Goal: Transaction & Acquisition: Purchase product/service

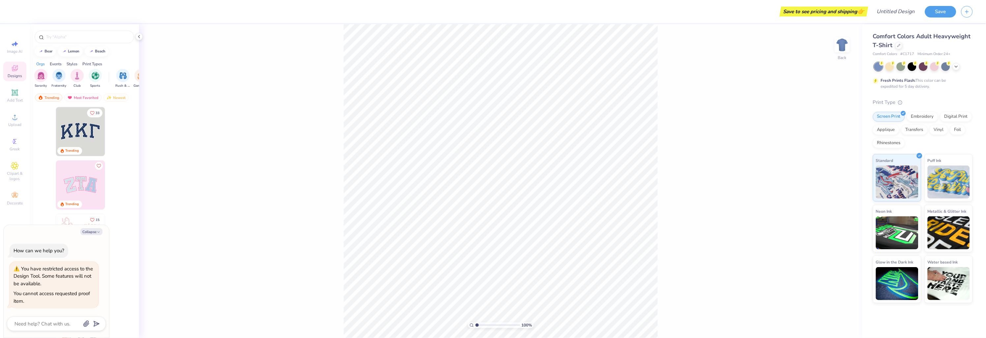
type textarea "x"
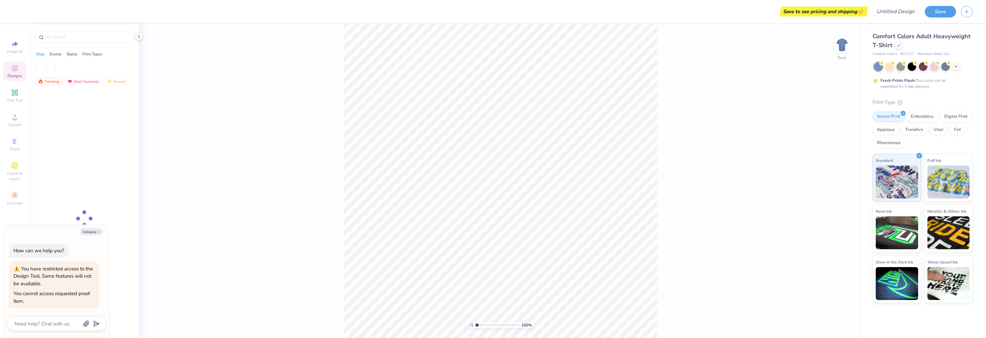
type textarea "x"
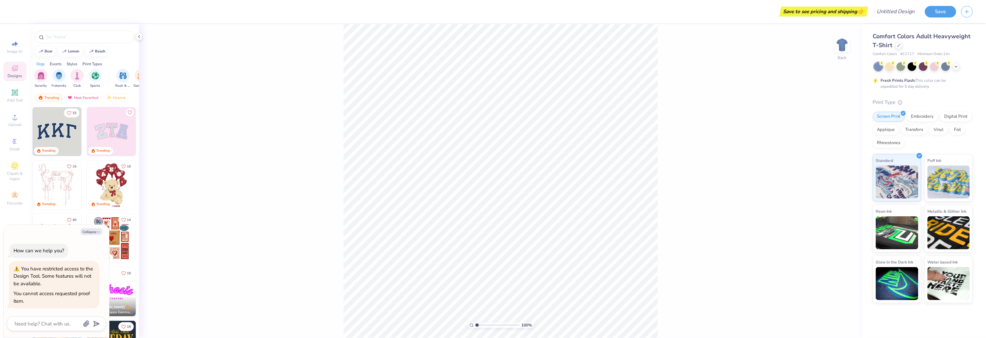
click at [14, 19] on div "Save to see pricing and shipping 👉 Design Title Save" at bounding box center [493, 11] width 986 height 23
click at [201, 267] on div "100 % Back" at bounding box center [500, 181] width 723 height 314
click at [88, 223] on img at bounding box center [111, 238] width 49 height 49
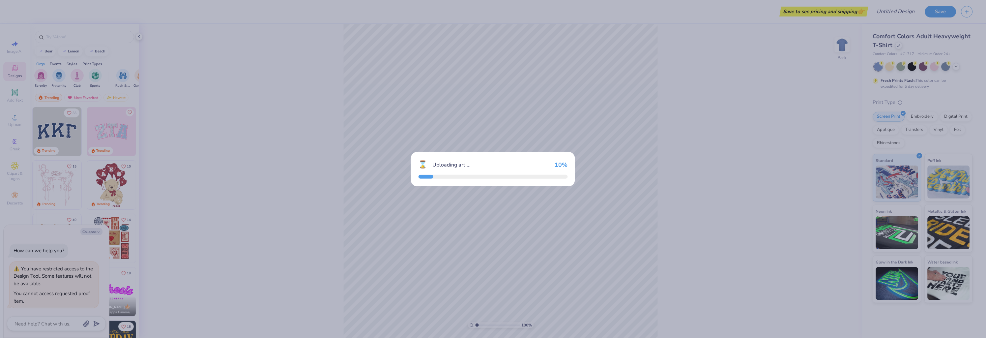
click at [91, 230] on div "⌛ Uploading art ... 10 %" at bounding box center [493, 169] width 986 height 338
click at [566, 159] on div "⌛ Uploading art ... 70 %" at bounding box center [492, 164] width 149 height 11
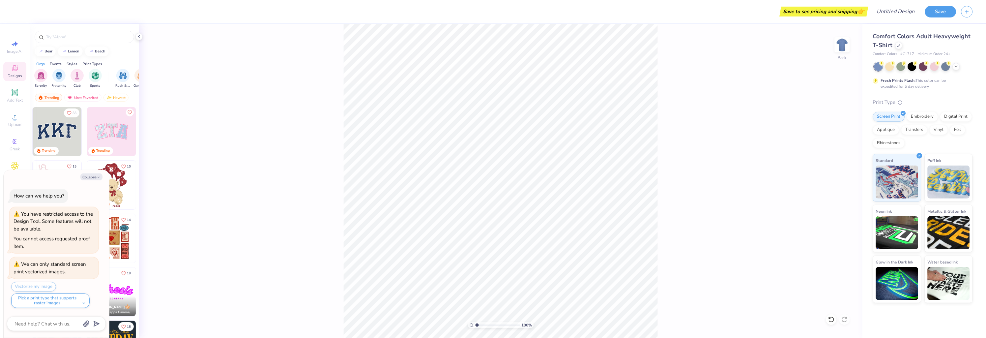
click at [10, 13] on div at bounding box center [6, 11] width 13 height 23
click at [15, 130] on div "Upload" at bounding box center [14, 119] width 23 height 19
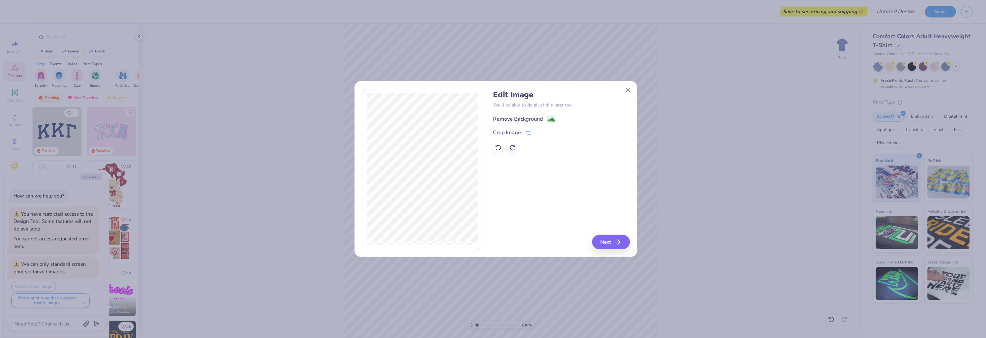
click at [552, 120] on image at bounding box center [550, 119] width 7 height 7
click at [621, 247] on button "Next" at bounding box center [612, 242] width 38 height 14
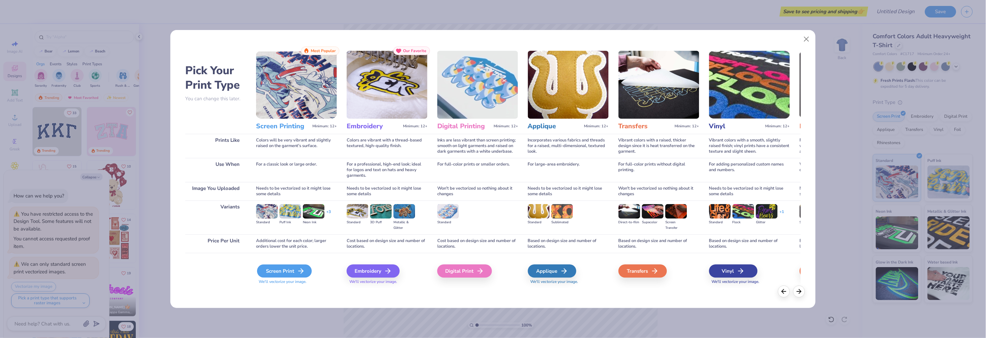
click at [293, 272] on div "Screen Print" at bounding box center [284, 270] width 55 height 13
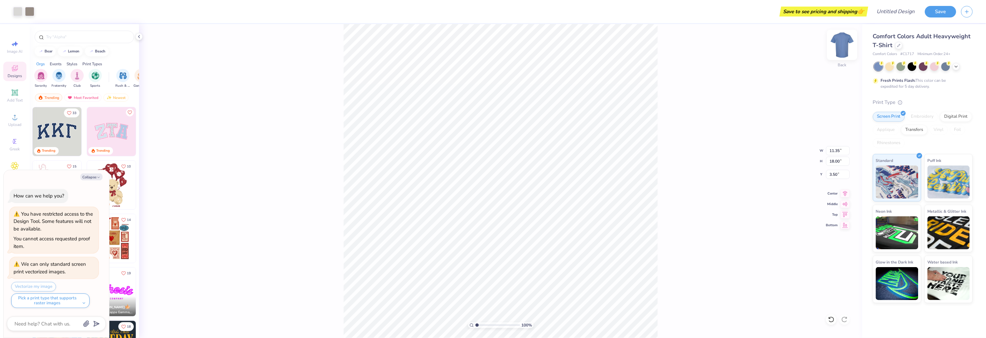
click at [852, 47] on img at bounding box center [842, 45] width 26 height 26
click at [11, 126] on span "Upload" at bounding box center [14, 124] width 13 height 5
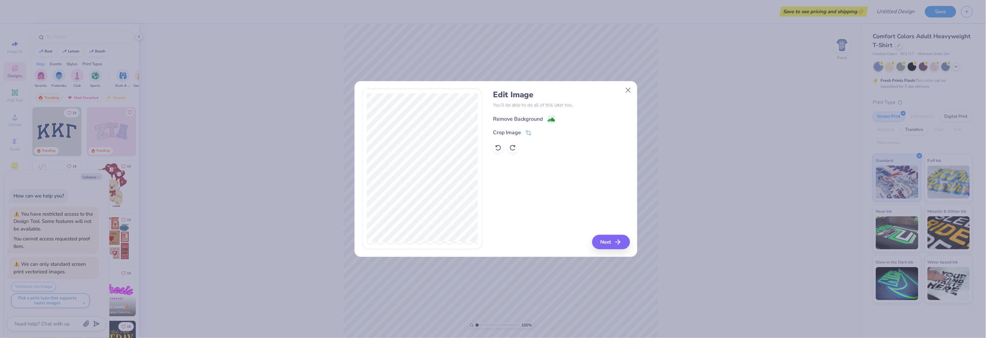
click at [528, 115] on div "Remove Background" at bounding box center [518, 119] width 50 height 8
click at [613, 242] on button "Next" at bounding box center [612, 242] width 38 height 14
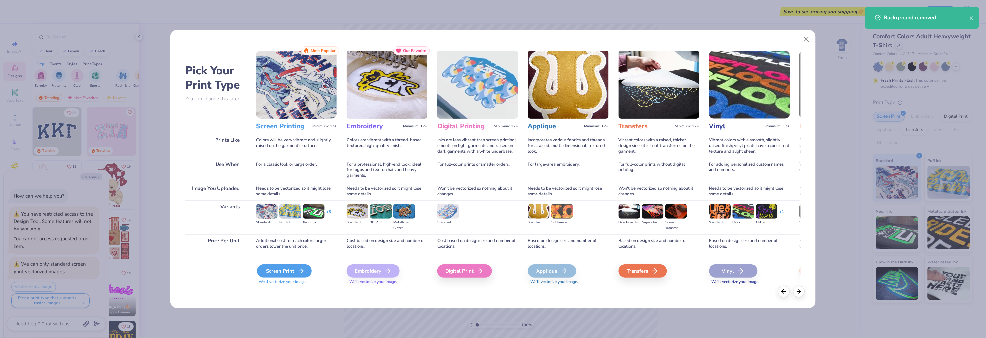
click at [291, 275] on div "Screen Print" at bounding box center [284, 270] width 55 height 13
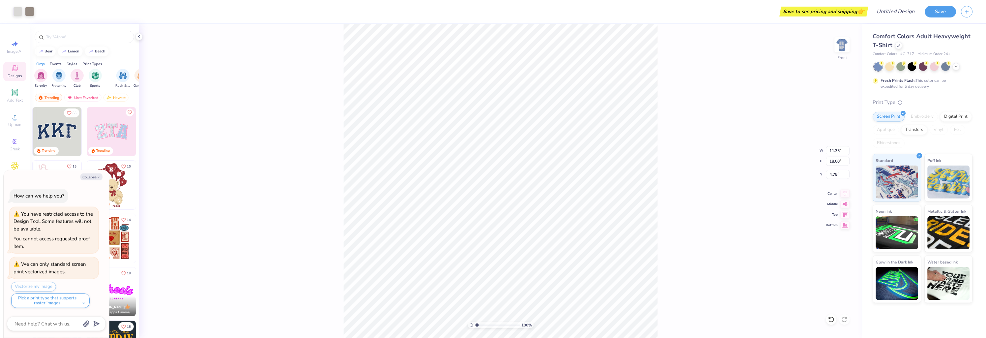
type textarea "x"
type input "3.00"
type textarea "x"
type input "9.72"
type input "15.41"
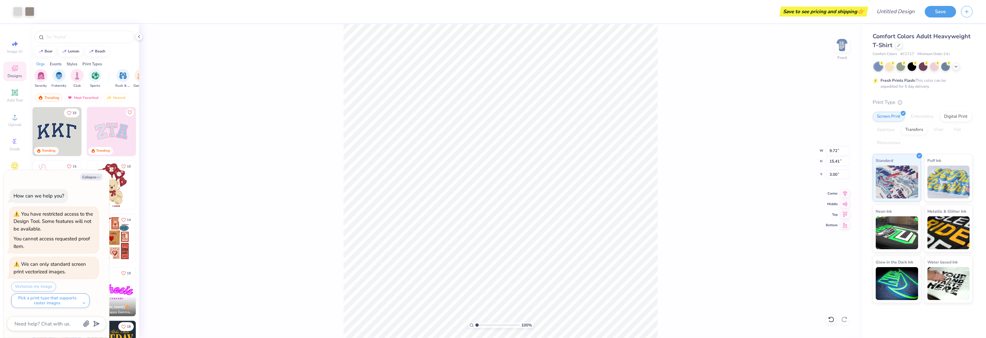
type textarea "x"
type input "9.88"
type input "15.67"
click at [14, 122] on span "Upload" at bounding box center [14, 124] width 13 height 5
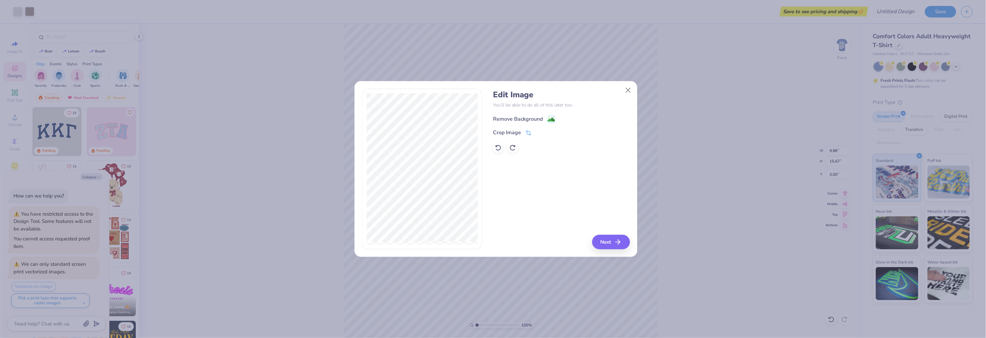
click at [535, 114] on div "Remove Background" at bounding box center [561, 118] width 137 height 8
click at [524, 115] on div "Remove Background" at bounding box center [518, 119] width 50 height 8
click at [599, 240] on button "Next" at bounding box center [612, 242] width 38 height 14
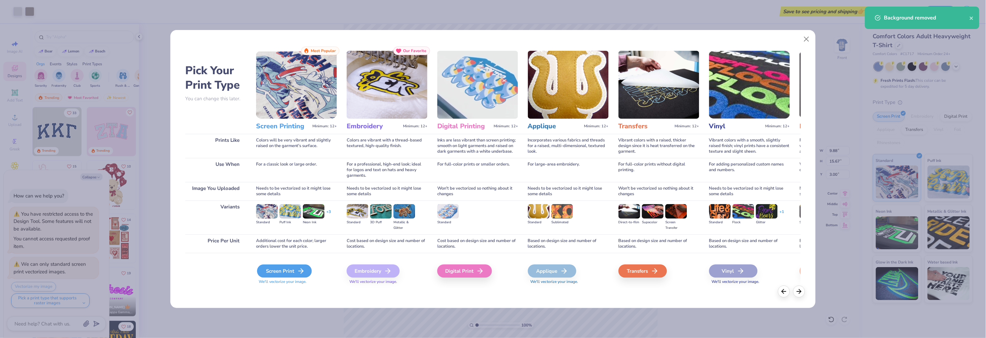
click at [279, 266] on div "Screen Print" at bounding box center [284, 270] width 55 height 13
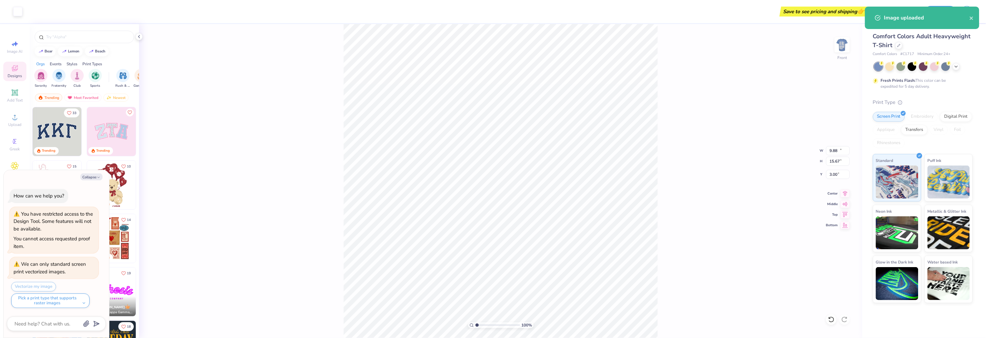
type textarea "x"
type input "14.53"
type input "10.25"
type input "8.63"
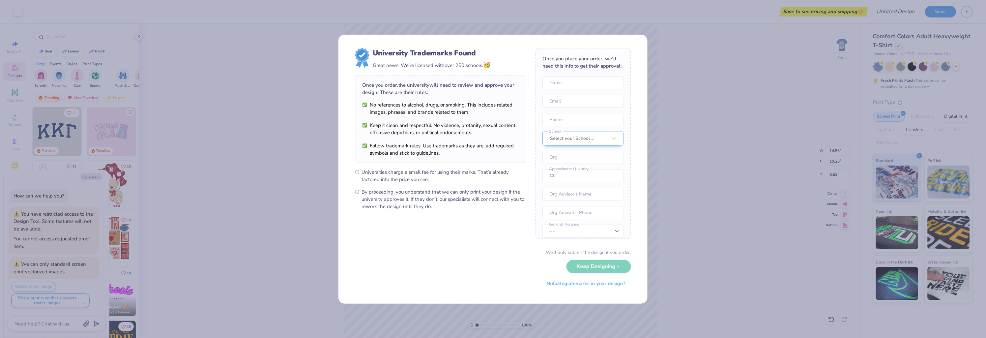
click at [591, 264] on div "We’ll only submit the design if you order. Keep Designing No Collegiate marks i…" at bounding box center [493, 270] width 276 height 42
click at [548, 319] on div "University Trademarks Found Great news! We’re licensed with over 250 schools. 🥳…" at bounding box center [493, 169] width 986 height 338
click at [568, 284] on button "No Collegiate marks in your design?" at bounding box center [586, 282] width 90 height 14
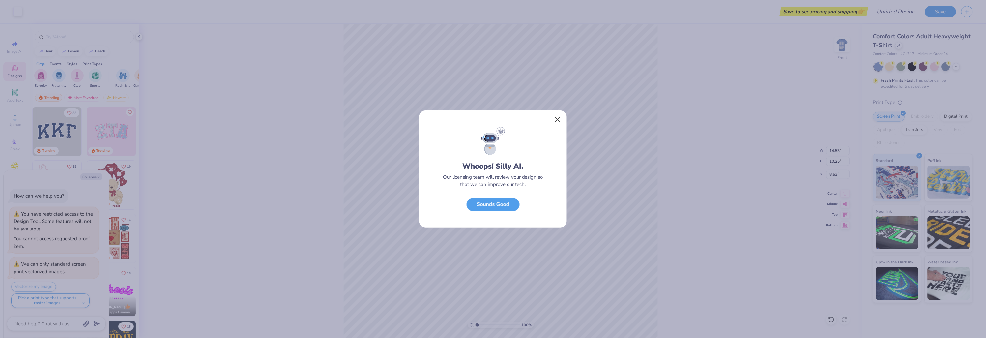
click at [554, 120] on button "Close" at bounding box center [557, 119] width 13 height 13
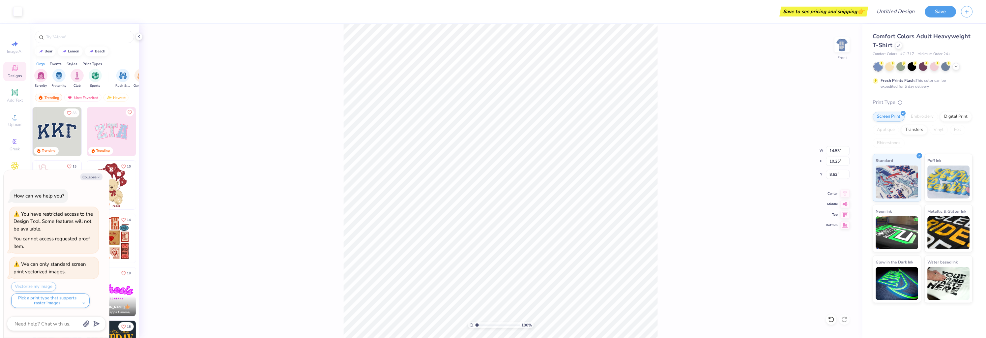
type textarea "x"
type input "4.90"
type input "3.45"
type textarea "x"
type input "15.99"
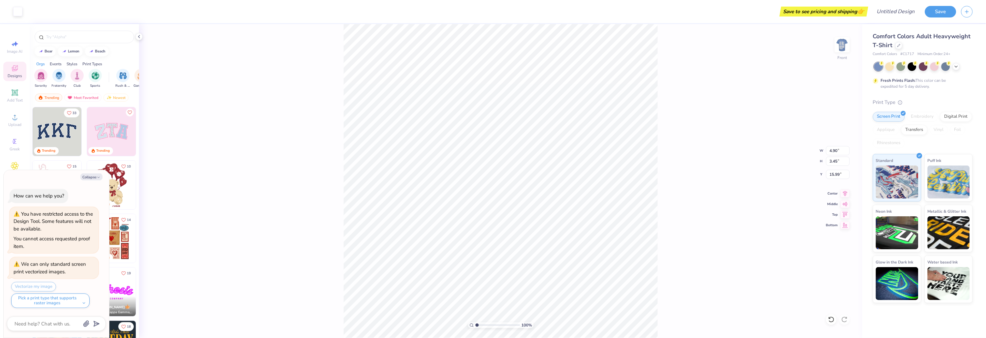
type textarea "x"
type input "3.24"
type input "2.29"
type textarea "x"
type input "9.88"
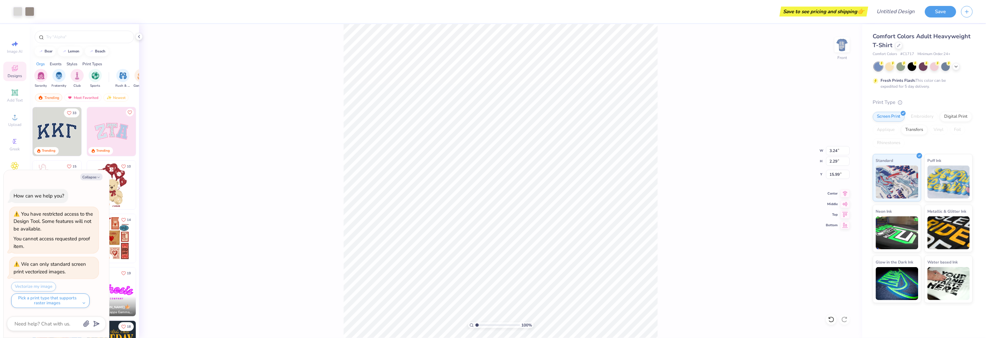
type input "15.67"
type input "3.00"
type textarea "x"
type input "3.24"
type input "2.29"
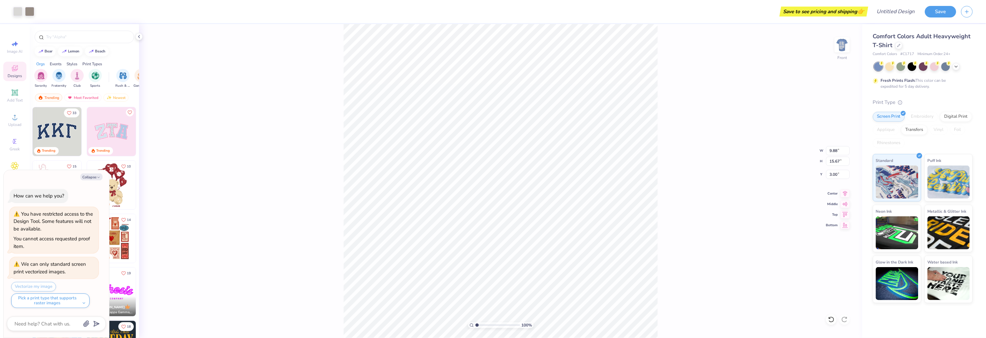
type input "15.99"
type textarea "x"
type input "16.38"
type textarea "x"
type input "9.88"
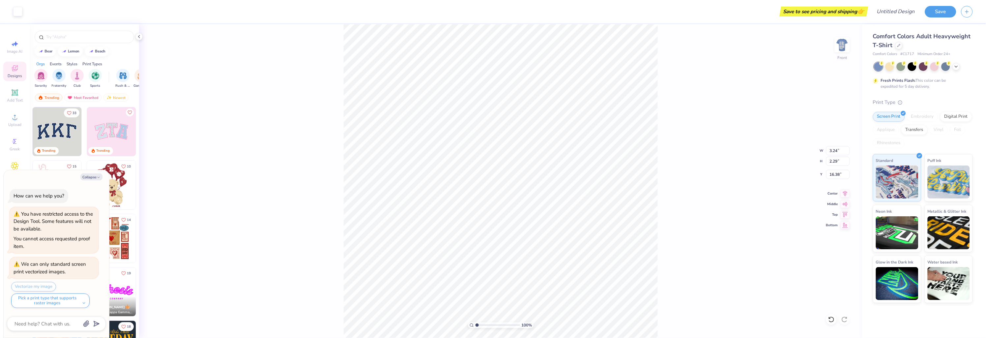
type input "15.67"
type input "3.00"
type textarea "x"
type input "3.04"
type input "2.55"
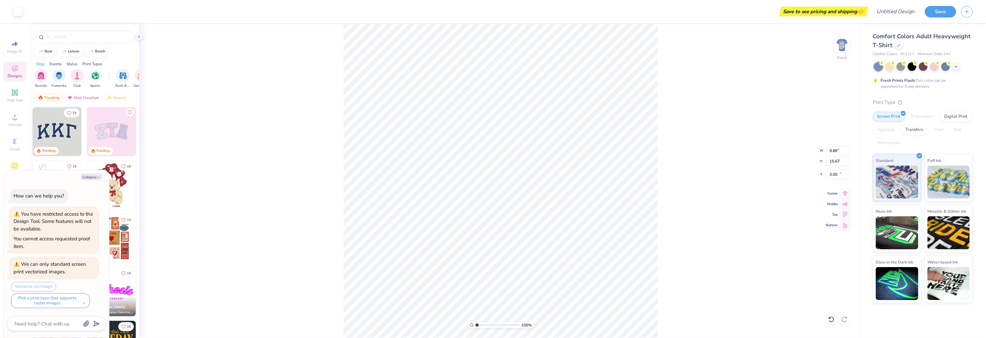
type input "16.25"
type textarea "x"
type input "15.86"
type textarea "x"
type input "3.61"
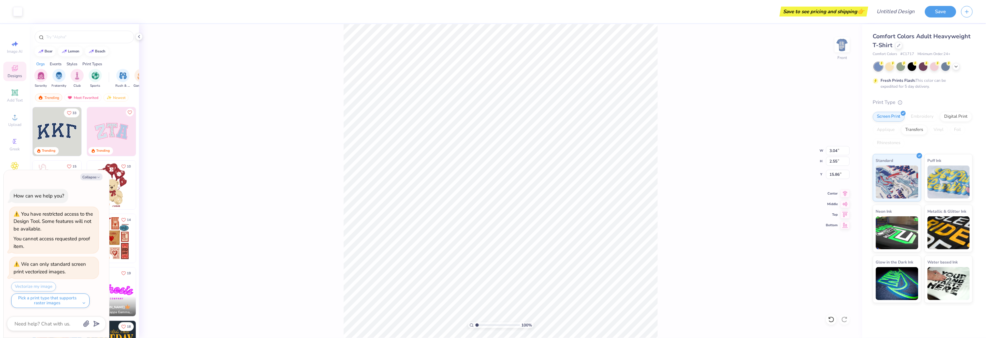
type input "3.04"
type input "15.66"
type textarea "x"
type input "15.86"
click at [666, 248] on div "100 % Front W 3.61 3.61 " H 3.04 3.04 " Y 15.86 15.86 " Center Middle Top Bottom" at bounding box center [500, 181] width 723 height 314
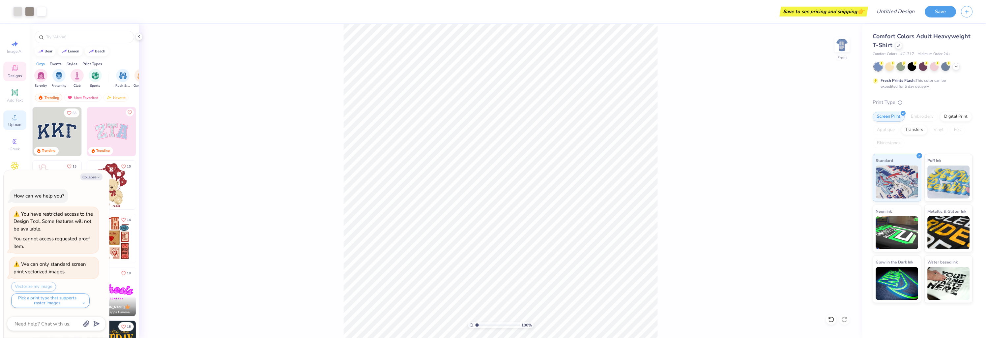
click at [14, 127] on span "Upload" at bounding box center [14, 124] width 13 height 5
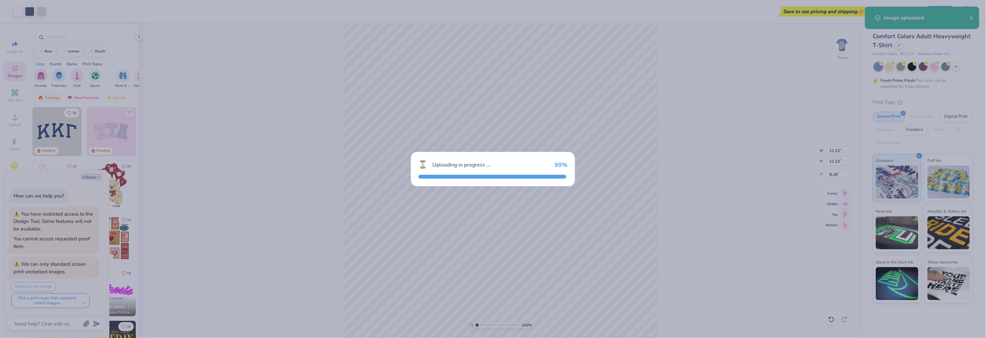
scroll to position [25, 0]
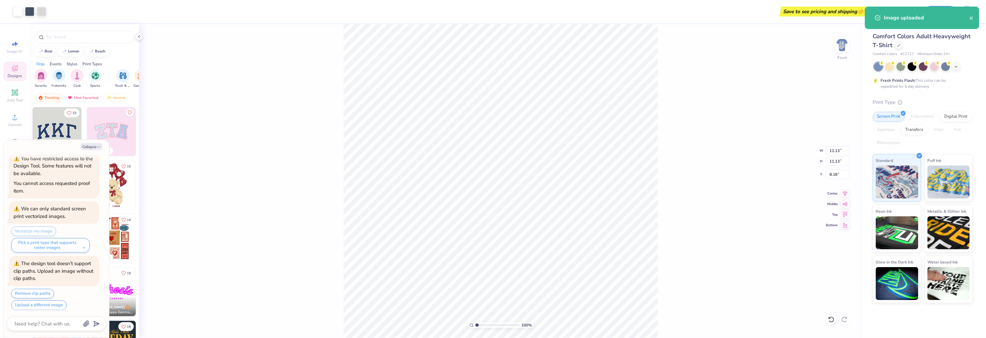
type textarea "x"
type input "14.25"
type textarea "x"
type input "5.26"
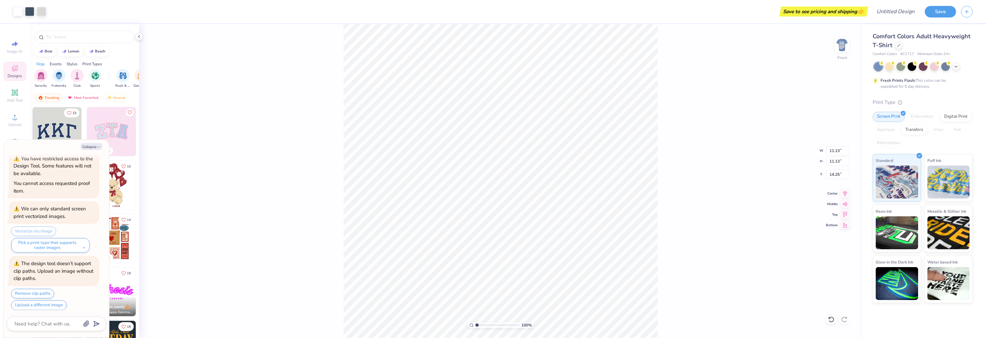
type input "20.12"
type textarea "x"
type input "16.98"
click at [542, 214] on ul "Cut Copy Paste Remove Background Duplicate Select All Delete Group Ungroup Brin…" at bounding box center [538, 253] width 52 height 167
click at [524, 175] on li "Cut" at bounding box center [538, 176] width 52 height 13
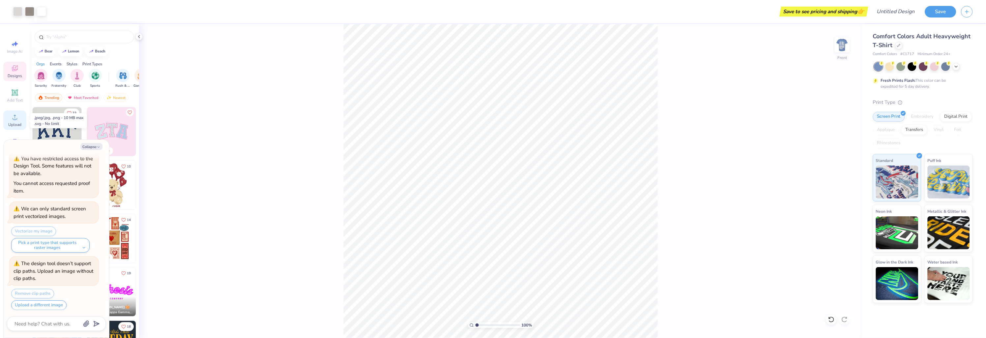
click at [18, 113] on icon at bounding box center [15, 117] width 8 height 8
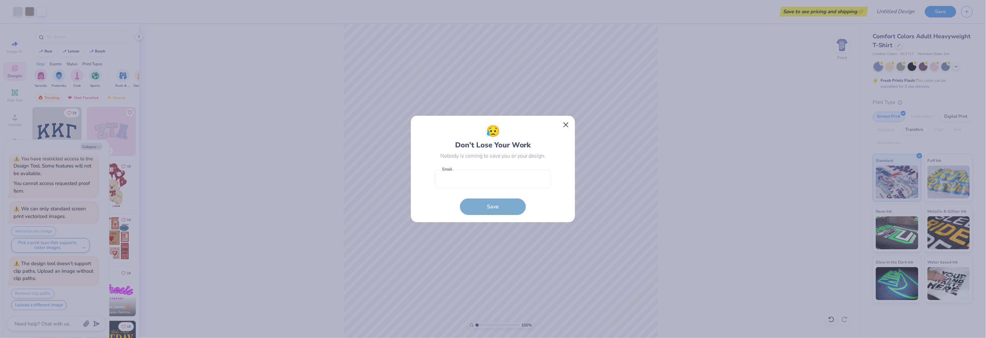
click at [566, 125] on button "Close" at bounding box center [566, 125] width 13 height 13
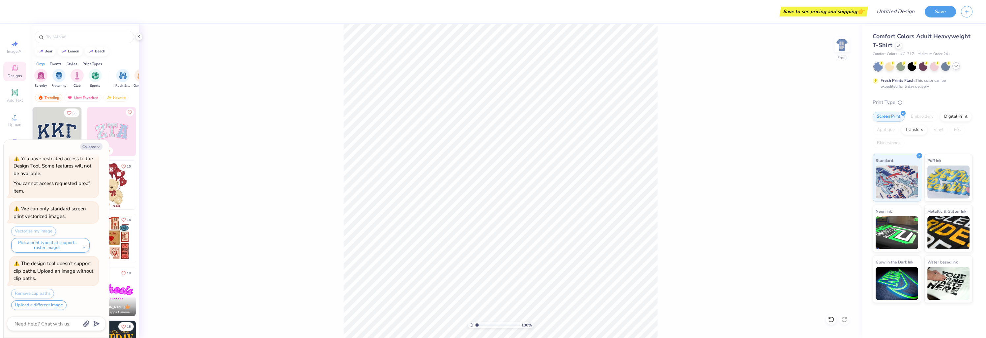
click at [954, 68] on icon at bounding box center [955, 65] width 5 height 5
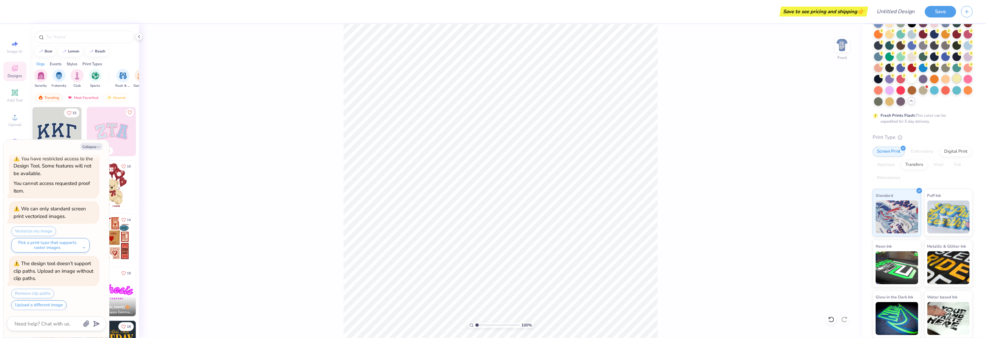
scroll to position [0, 0]
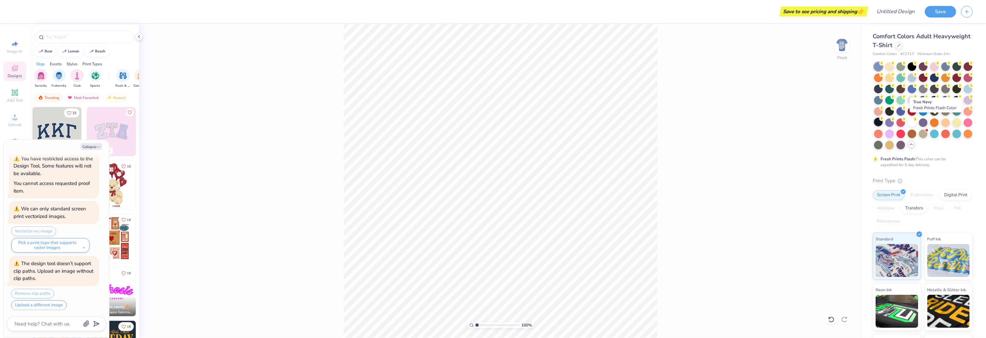
click at [884, 66] on circle at bounding box center [881, 63] width 5 height 5
click at [92, 145] on button "Collapse" at bounding box center [91, 146] width 22 height 7
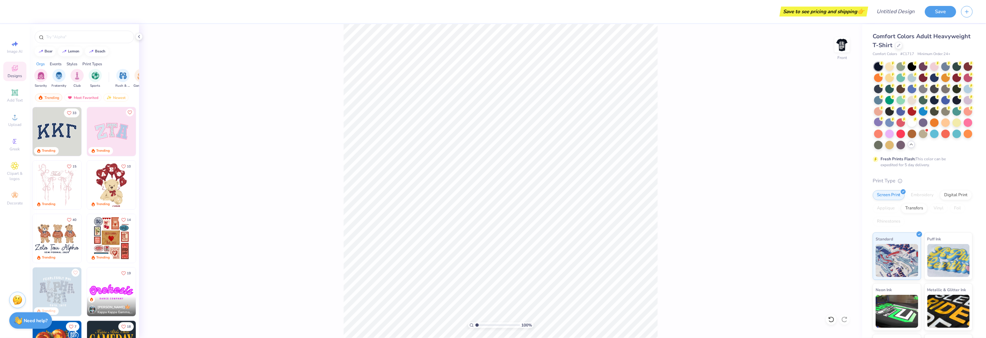
type textarea "x"
click at [13, 122] on span "Upload" at bounding box center [14, 124] width 13 height 5
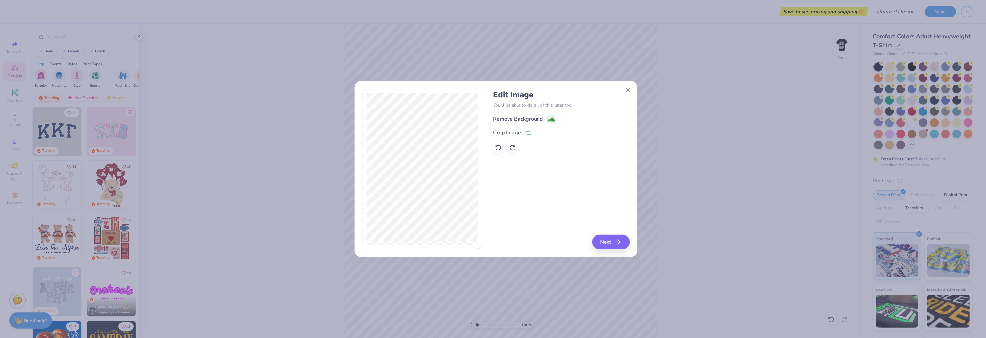
click at [539, 114] on div "Remove Background" at bounding box center [561, 118] width 137 height 8
click at [539, 115] on div "Remove Background" at bounding box center [518, 119] width 50 height 8
click at [611, 244] on button "Next" at bounding box center [611, 242] width 38 height 14
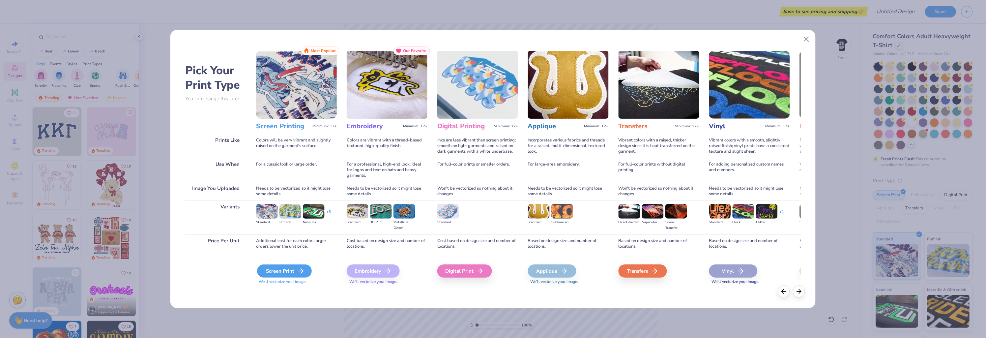
click at [302, 273] on icon at bounding box center [301, 271] width 8 height 8
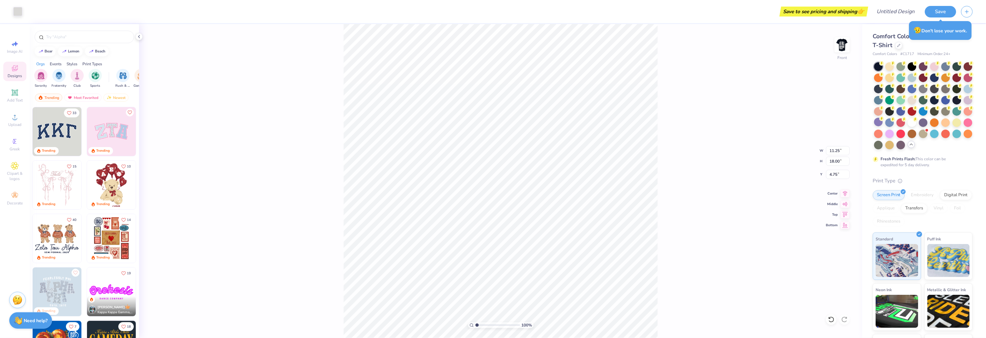
type input "8.28"
type input "13.24"
type input "9.87"
type input "15.79"
type input "2.39"
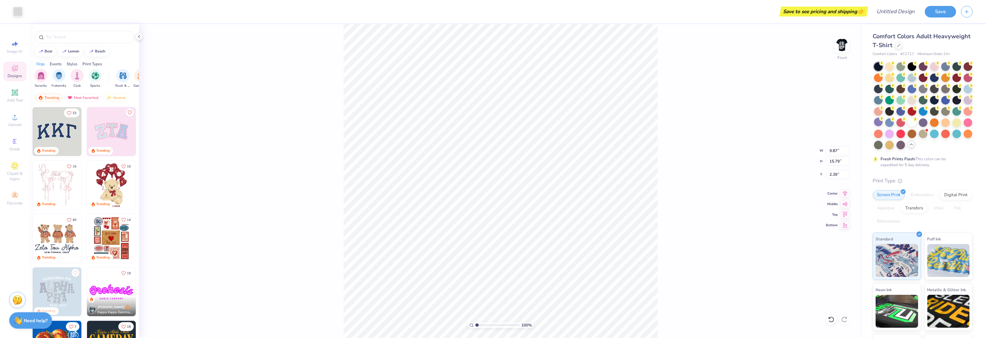
click at [13, 117] on icon at bounding box center [15, 117] width 8 height 8
click at [19, 120] on div "Upload" at bounding box center [14, 119] width 23 height 19
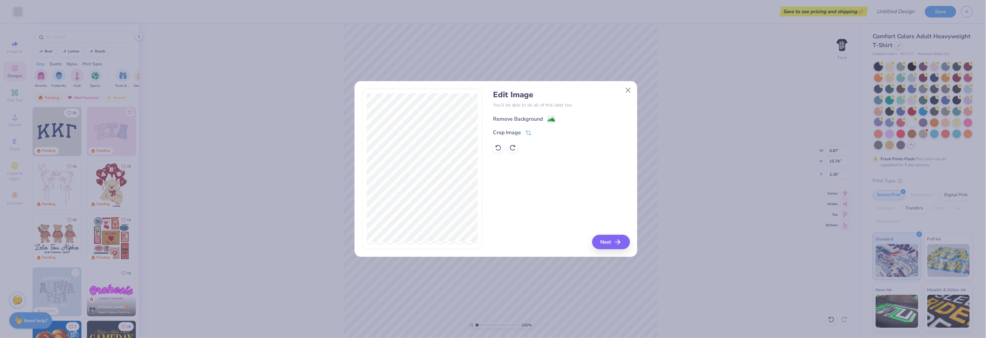
click at [534, 118] on div "Remove Background" at bounding box center [518, 119] width 50 height 8
click at [621, 247] on button "Next" at bounding box center [612, 242] width 38 height 14
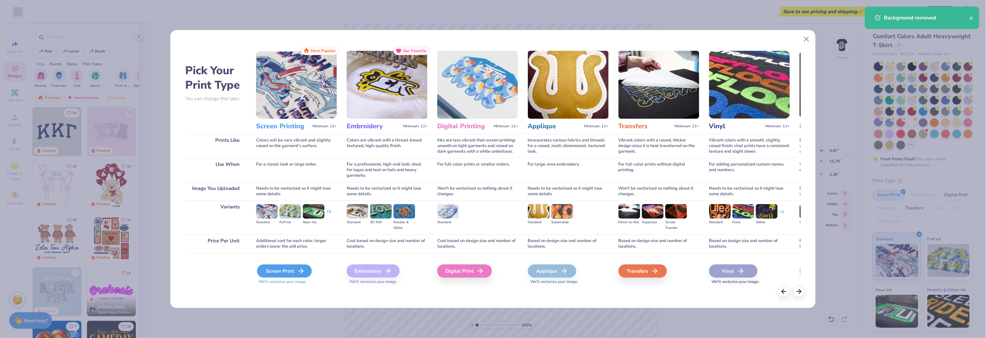
click at [305, 276] on div "Screen Print" at bounding box center [284, 270] width 55 height 13
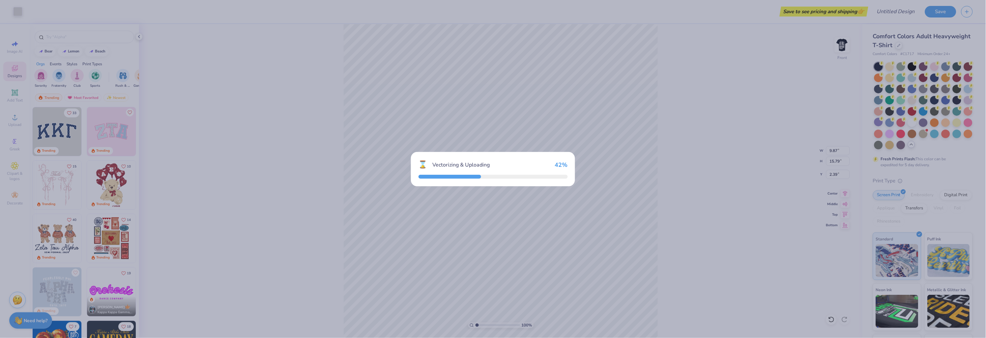
type input "14.53"
type input "1.99"
type input "12.75"
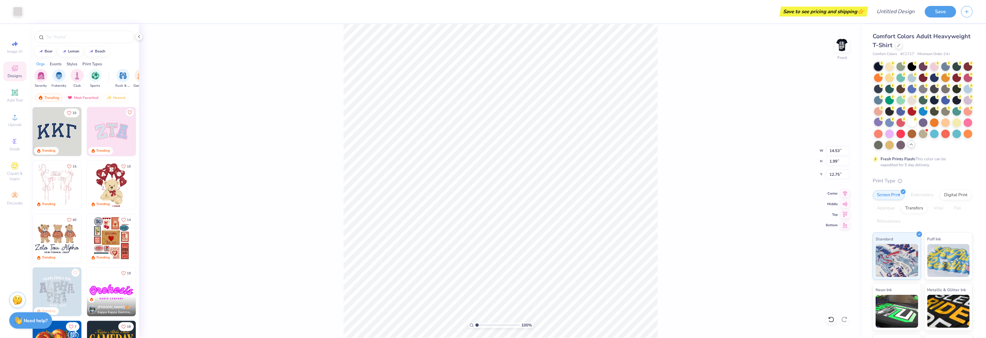
type input "9.66"
type input "1.32"
type input "18.77"
type input "6.63"
type input "0.91"
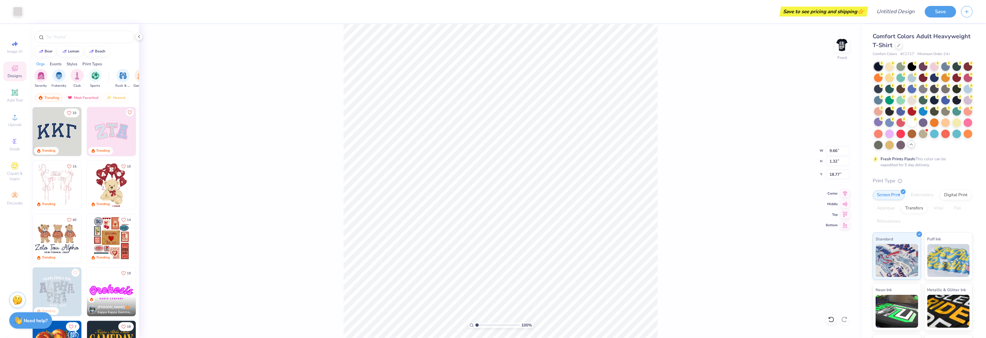
type input "19.19"
type input "5.49"
type input "0.75"
type input "18.50"
click at [846, 51] on img at bounding box center [842, 45] width 26 height 26
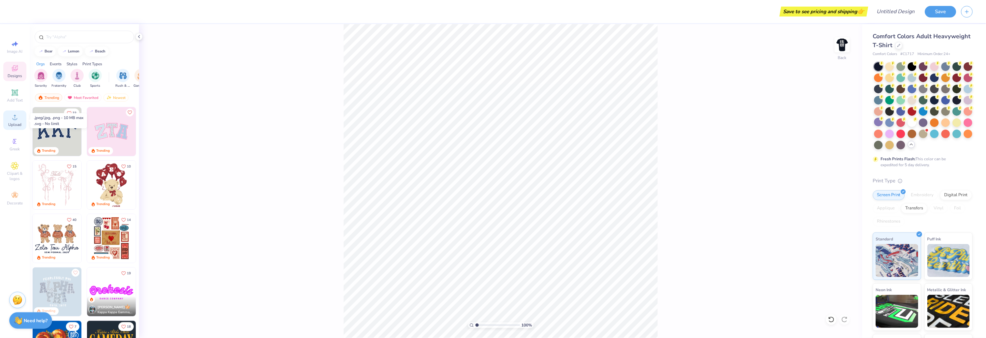
click at [18, 122] on span "Upload" at bounding box center [14, 124] width 13 height 5
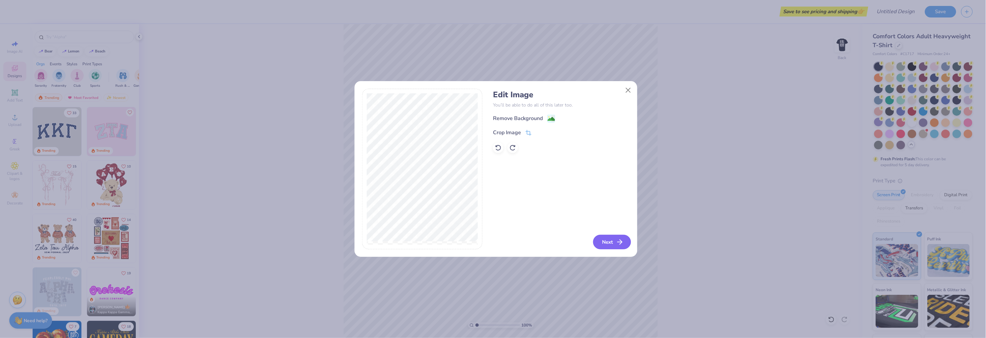
click at [611, 243] on button "Next" at bounding box center [612, 242] width 38 height 14
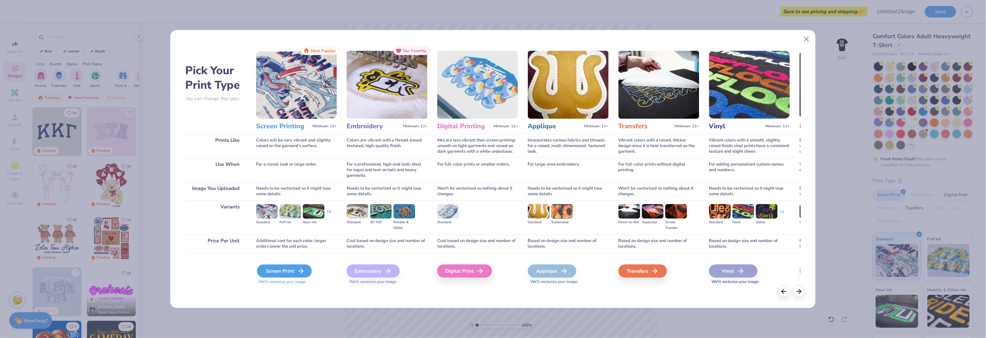
click at [285, 273] on div "Screen Print" at bounding box center [284, 270] width 55 height 13
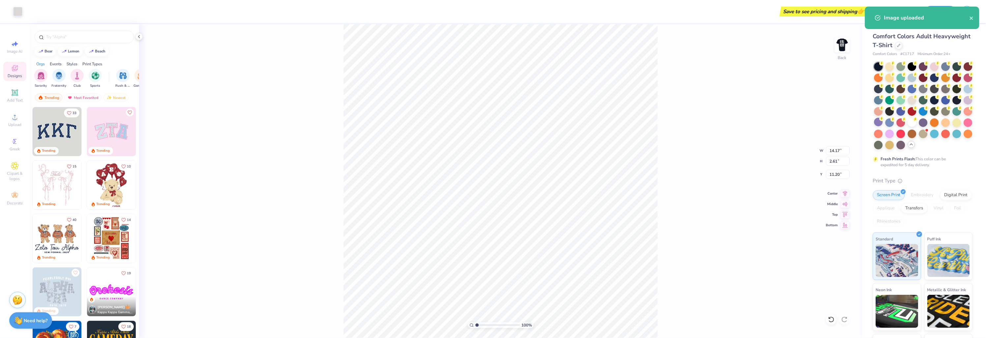
type input "7.78"
type input "1.43"
type input "3.00"
type input "6.49"
type input "1.19"
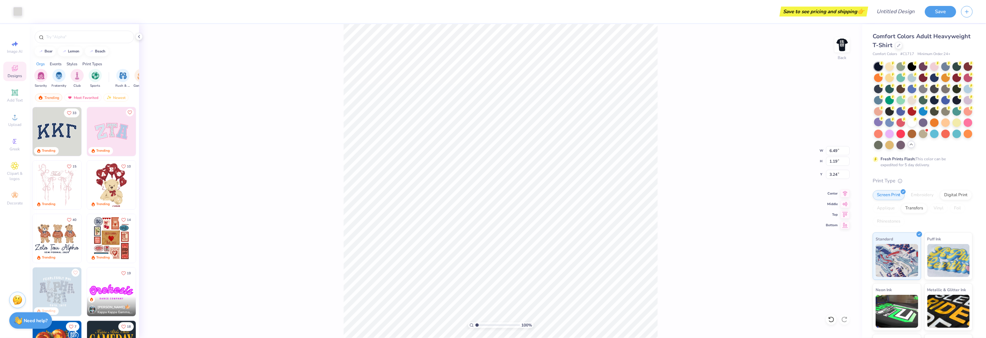
type input "3.00"
click at [823, 12] on div "Save to see pricing and shipping 👉" at bounding box center [823, 12] width 85 height 10
click at [885, 13] on input "Design Title" at bounding box center [887, 11] width 65 height 13
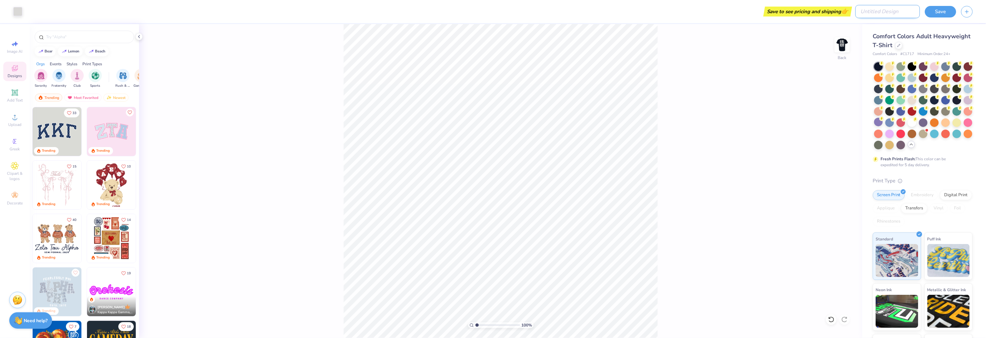
click at [885, 13] on input "Design Title" at bounding box center [887, 11] width 65 height 13
click at [860, 11] on input "[PERSON_NAME] he will" at bounding box center [887, 11] width 65 height 13
type input "OHC he will"
click at [931, 10] on button "Save" at bounding box center [940, 11] width 31 height 12
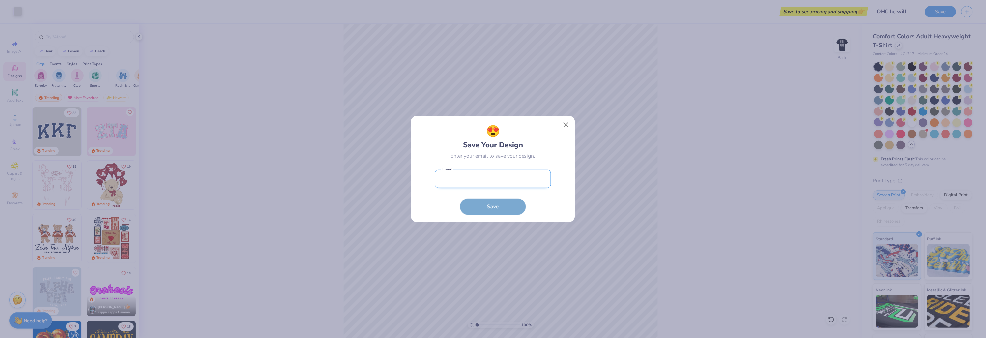
click at [517, 187] on input "email" at bounding box center [493, 179] width 116 height 18
type input "[EMAIL_ADDRESS][DOMAIN_NAME]"
click at [497, 207] on button "Save" at bounding box center [493, 205] width 66 height 16
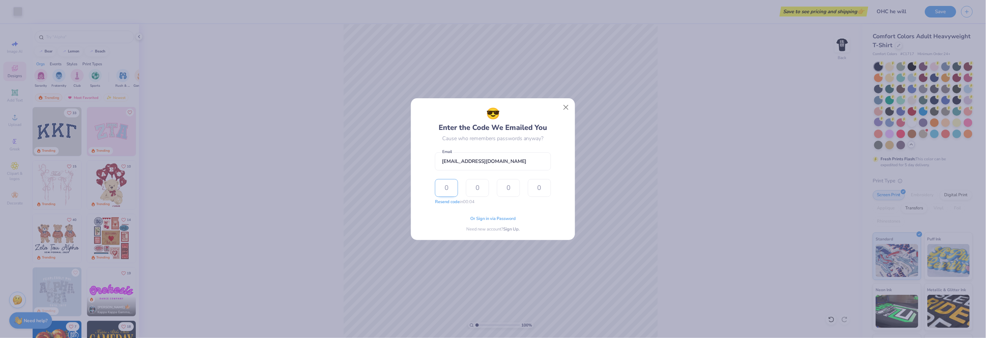
click at [443, 181] on input "text" at bounding box center [446, 188] width 23 height 18
click at [449, 231] on div "Or Sign in via Password Need new account? Sign Up." at bounding box center [493, 221] width 116 height 21
click at [509, 222] on div "Or Sign in via Password Need new account? Sign Up." at bounding box center [493, 221] width 116 height 21
click at [509, 219] on span "Or Sign in via Password" at bounding box center [492, 217] width 45 height 7
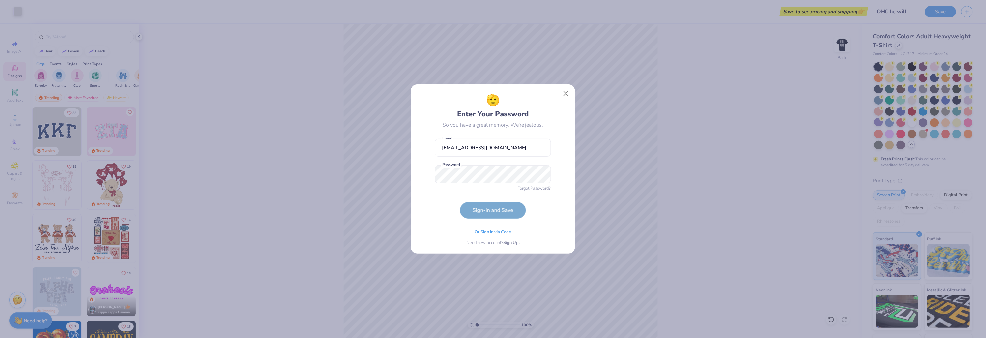
click at [502, 187] on form "[EMAIL_ADDRESS][DOMAIN_NAME] Email Password is a required field Password Forgot…" at bounding box center [493, 176] width 116 height 83
click at [493, 210] on button "Sign-in and Save" at bounding box center [493, 210] width 66 height 16
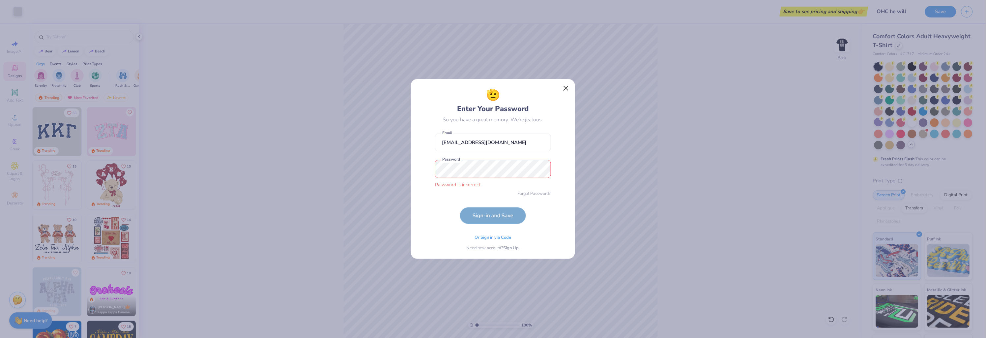
click at [561, 87] on button "Close" at bounding box center [566, 88] width 13 height 13
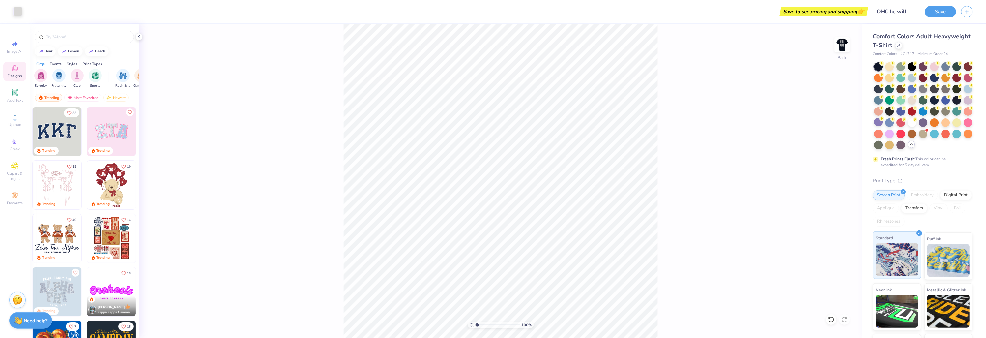
scroll to position [53, 0]
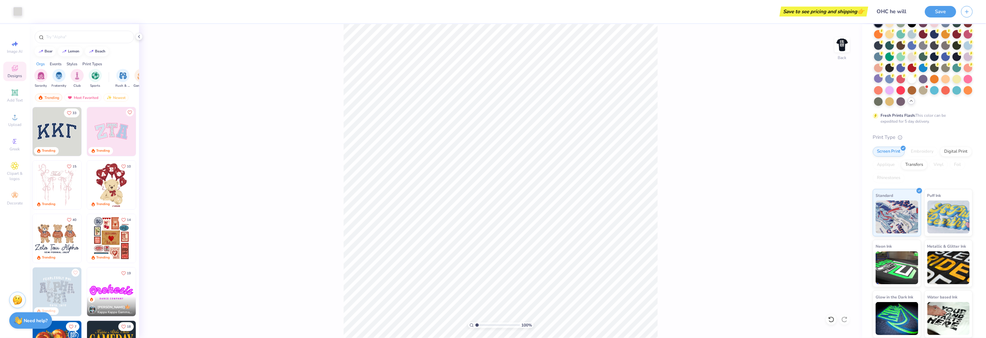
drag, startPoint x: 15, startPoint y: 12, endPoint x: 90, endPoint y: 13, distance: 74.8
click at [90, 13] on div "Art colors Save to see pricing and shipping 👉 Design Title OHC he will Save" at bounding box center [493, 11] width 986 height 23
click at [931, 13] on button "Save" at bounding box center [940, 11] width 31 height 12
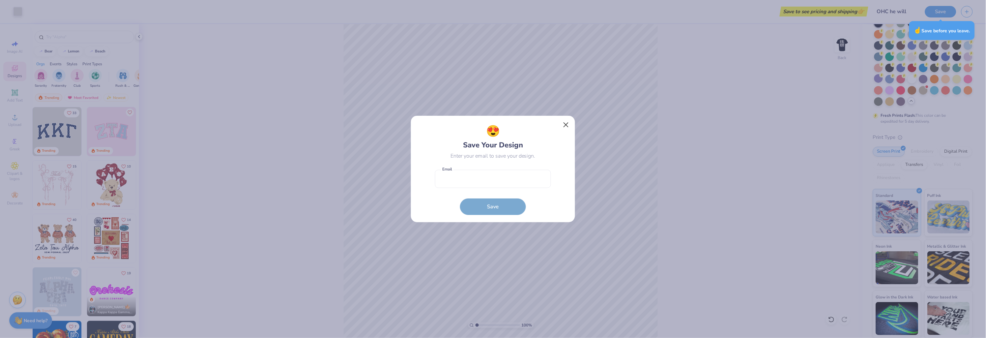
click at [569, 120] on button "Close" at bounding box center [566, 125] width 13 height 13
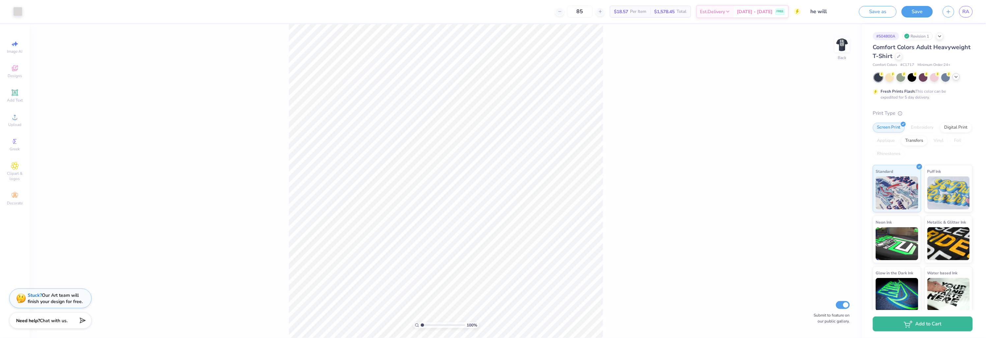
click at [956, 77] on icon at bounding box center [955, 76] width 5 height 5
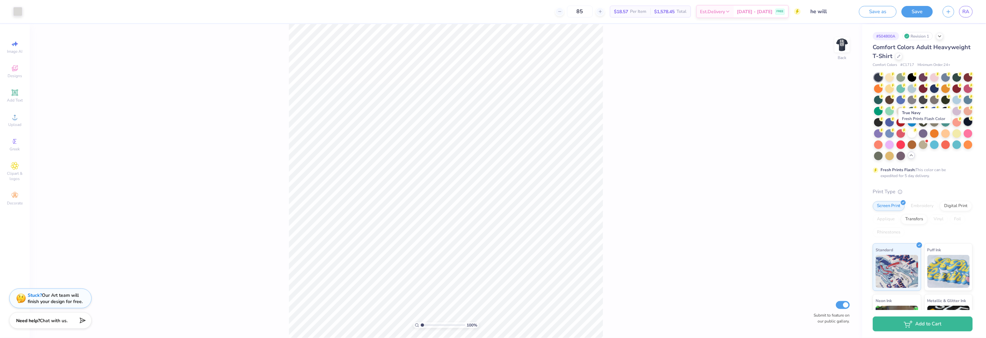
click at [963, 126] on div at bounding box center [967, 121] width 9 height 9
click at [926, 14] on button "Save" at bounding box center [916, 11] width 31 height 12
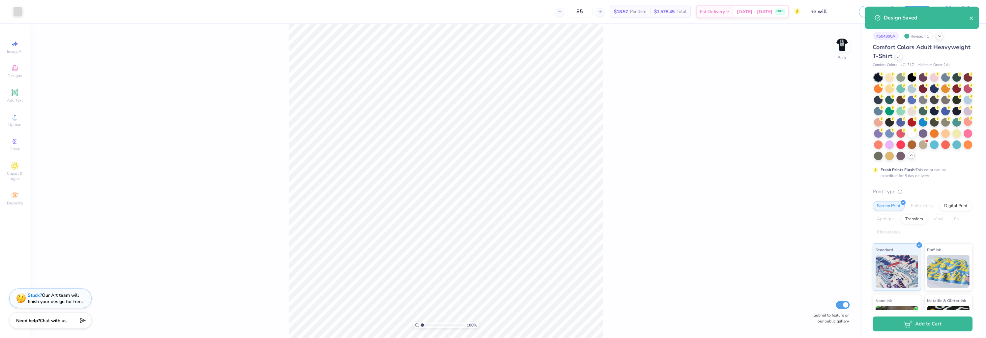
click at [635, 12] on div "$18.57 Per Item" at bounding box center [630, 11] width 40 height 11
click at [731, 9] on div "Est. Delivery" at bounding box center [715, 13] width 37 height 12
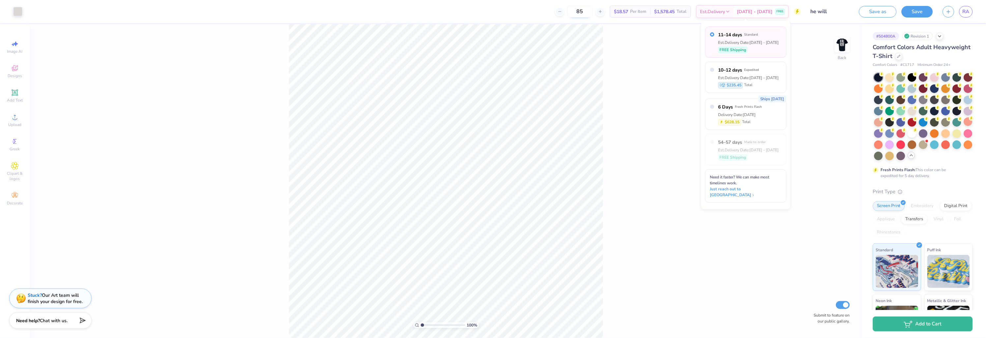
click at [580, 13] on input "85" at bounding box center [580, 12] width 26 height 12
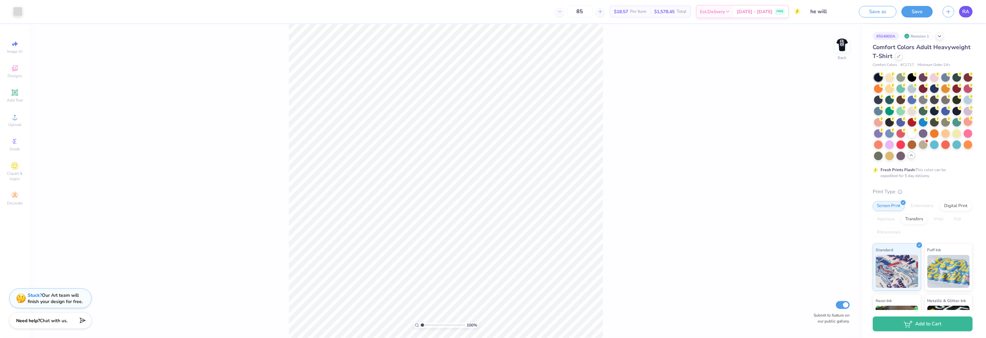
click at [968, 14] on span "RA" at bounding box center [965, 12] width 7 height 8
